Goal: Navigation & Orientation: Find specific page/section

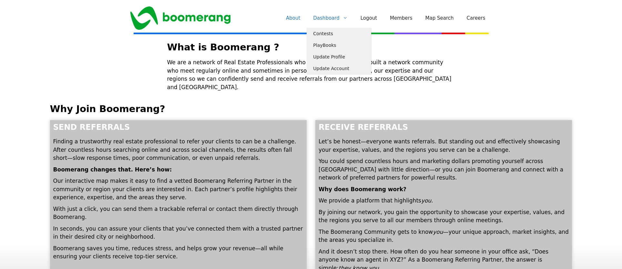
click at [335, 18] on link "Dashboard" at bounding box center [330, 17] width 47 height 19
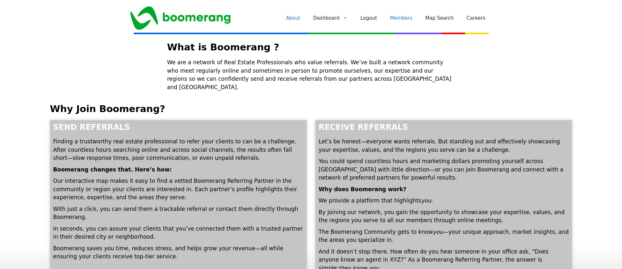
click at [406, 18] on link "Members" at bounding box center [402, 17] width 36 height 19
click at [439, 20] on link "Map Search" at bounding box center [439, 17] width 41 height 19
